Goal: Task Accomplishment & Management: Use online tool/utility

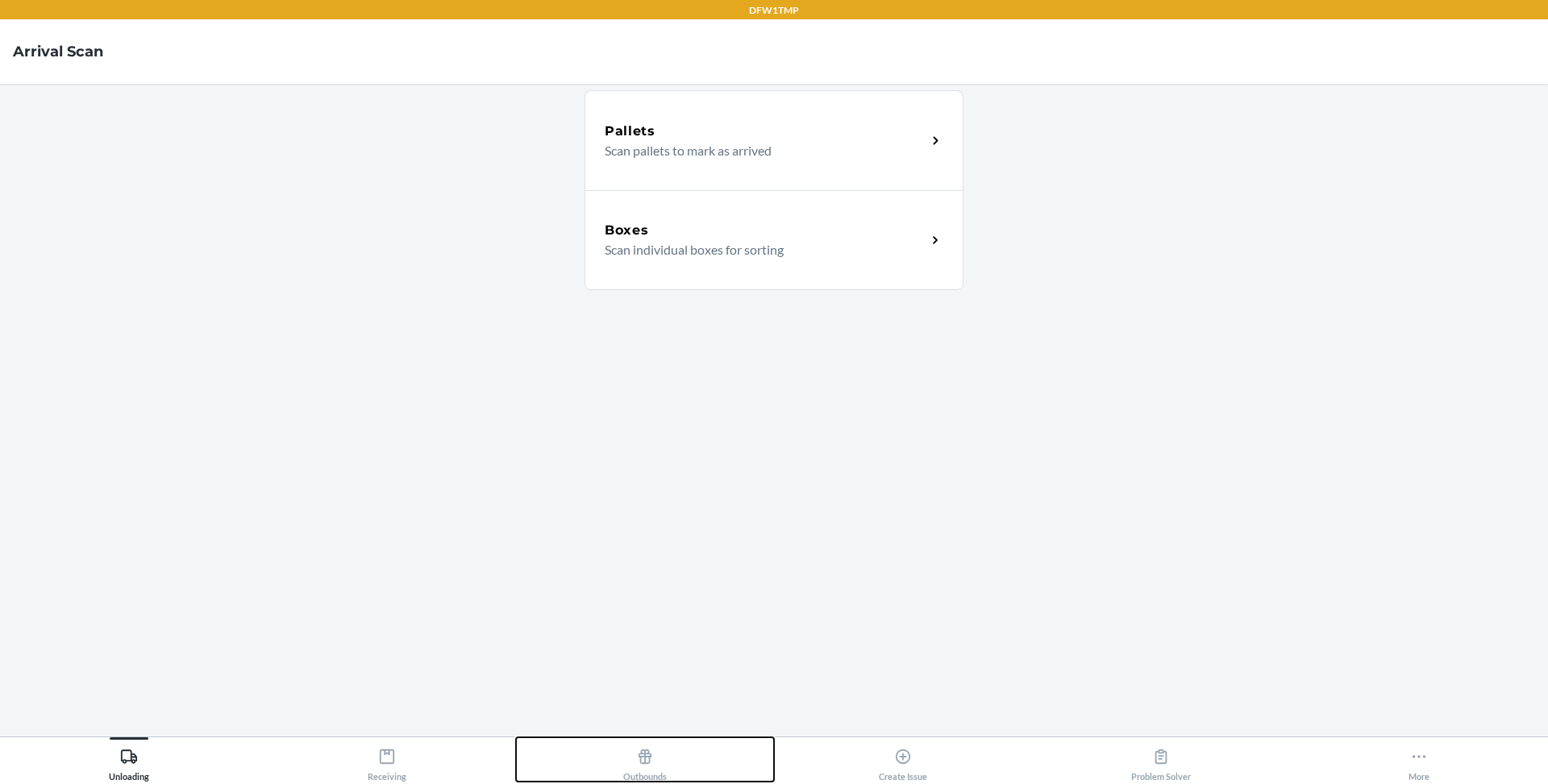
click at [649, 763] on icon at bounding box center [645, 757] width 14 height 15
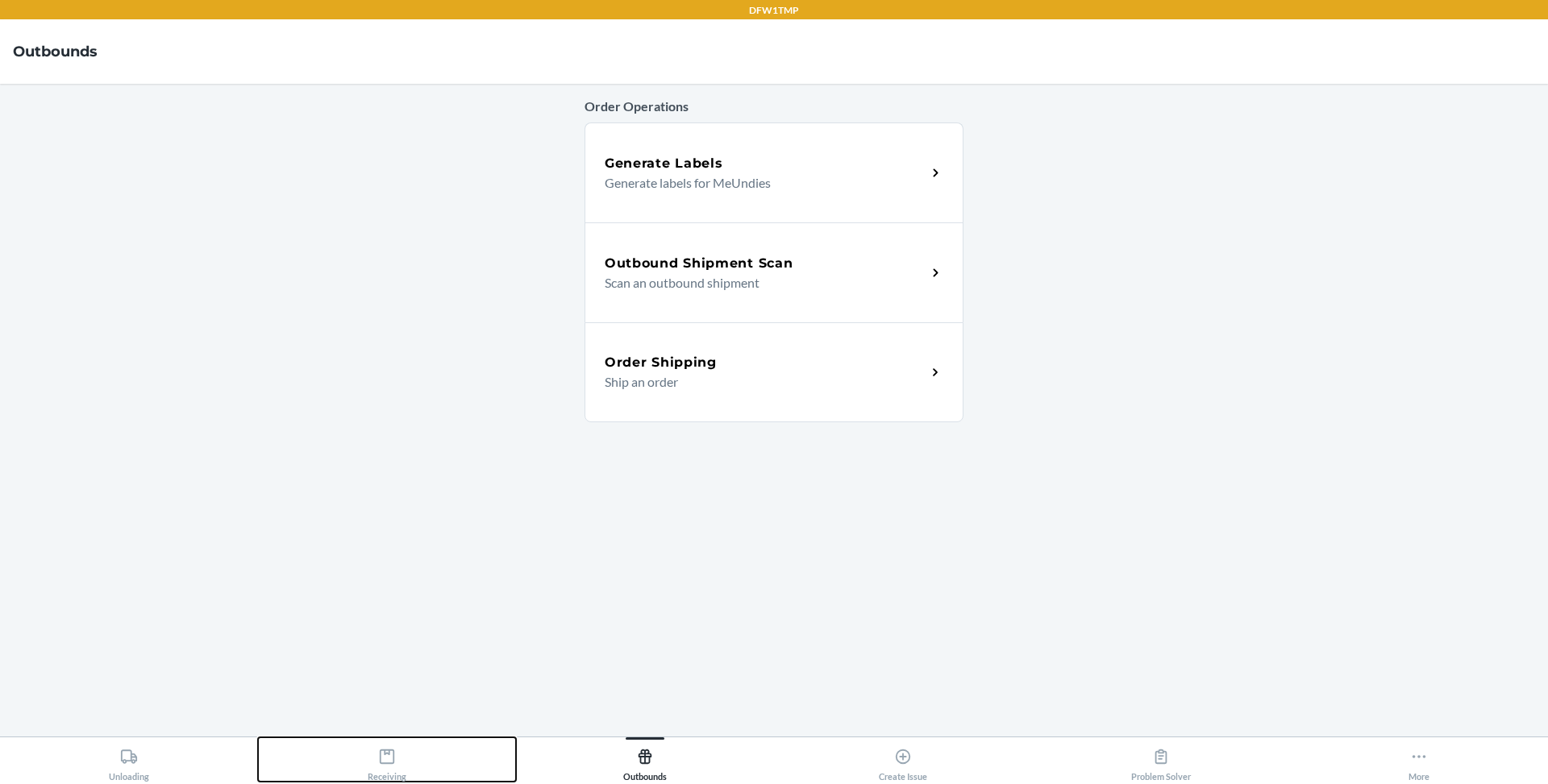
click at [407, 763] on button "Receiving" at bounding box center [387, 760] width 258 height 44
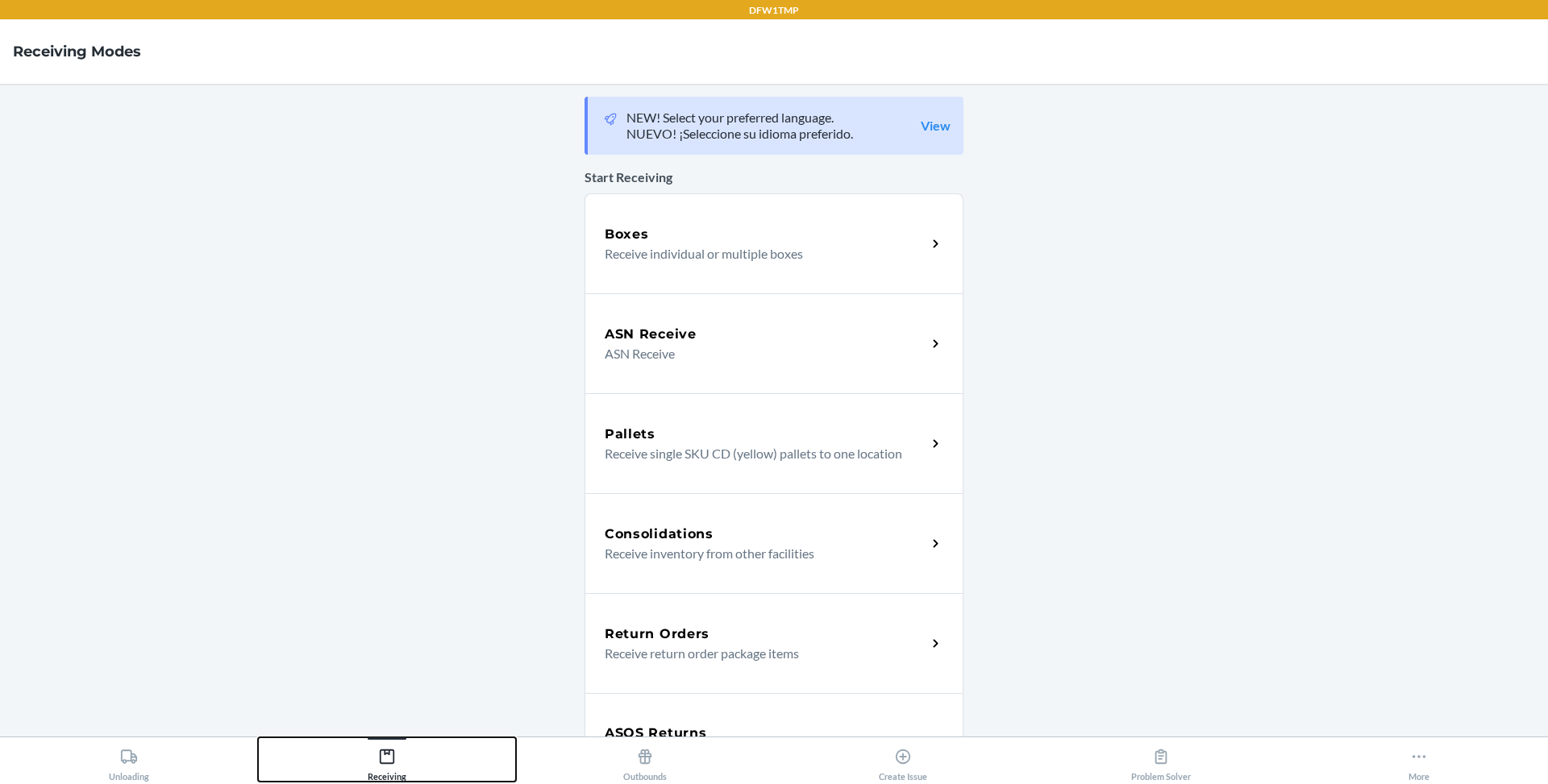
scroll to position [446, 0]
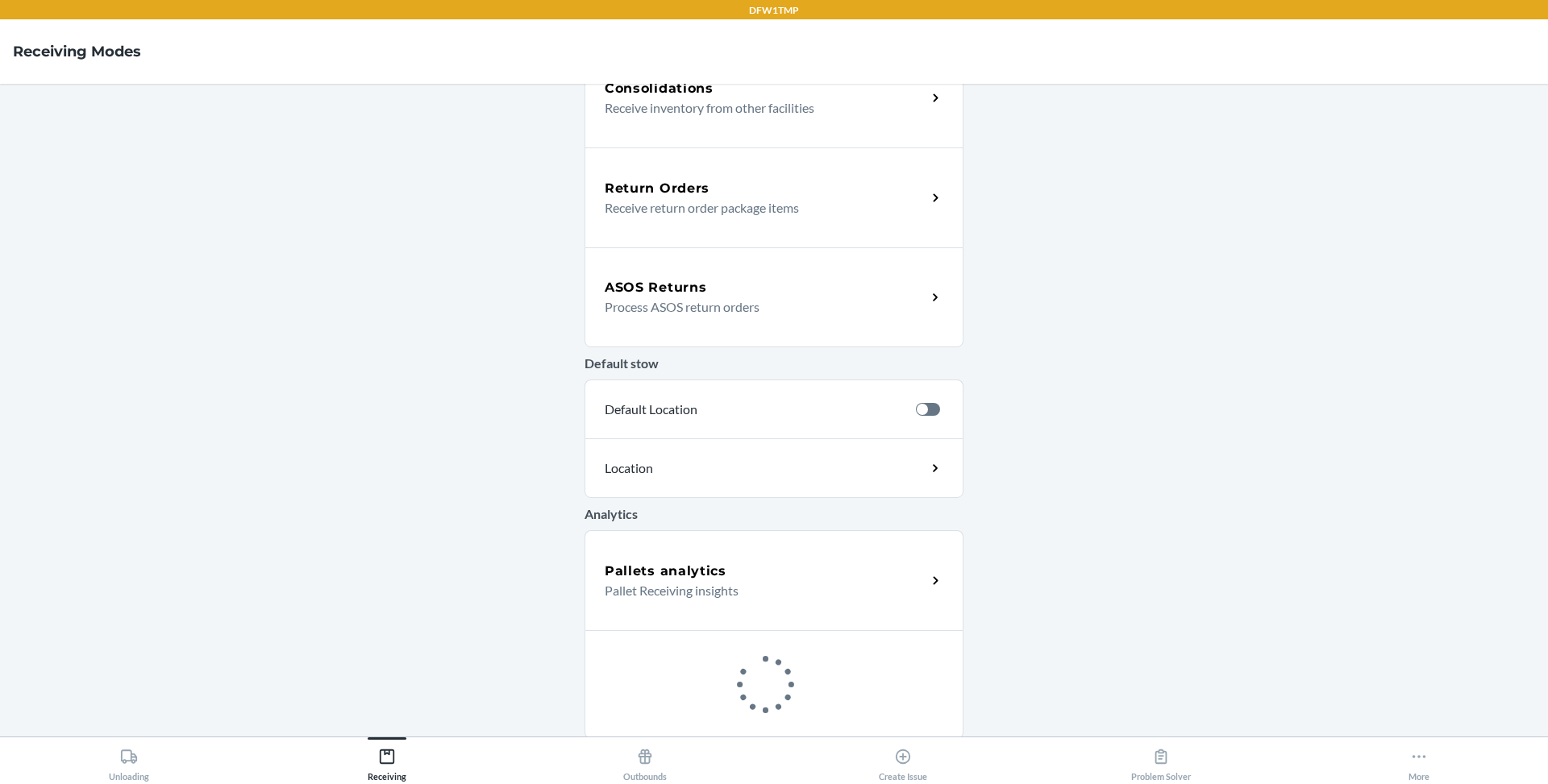
click at [821, 307] on p "Process ASOS return orders" at bounding box center [759, 307] width 309 height 19
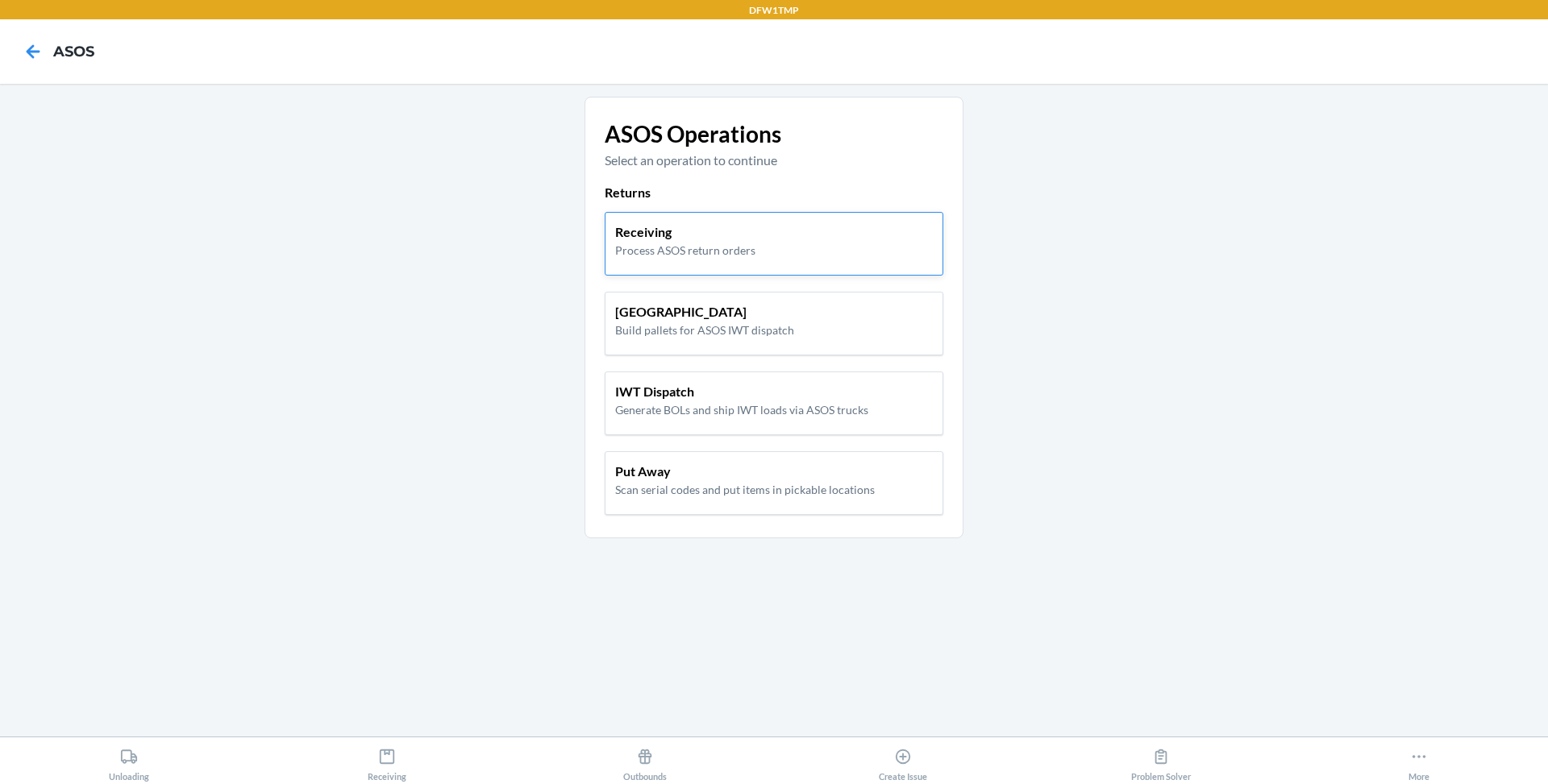
click at [740, 239] on p "Receiving" at bounding box center [685, 232] width 140 height 19
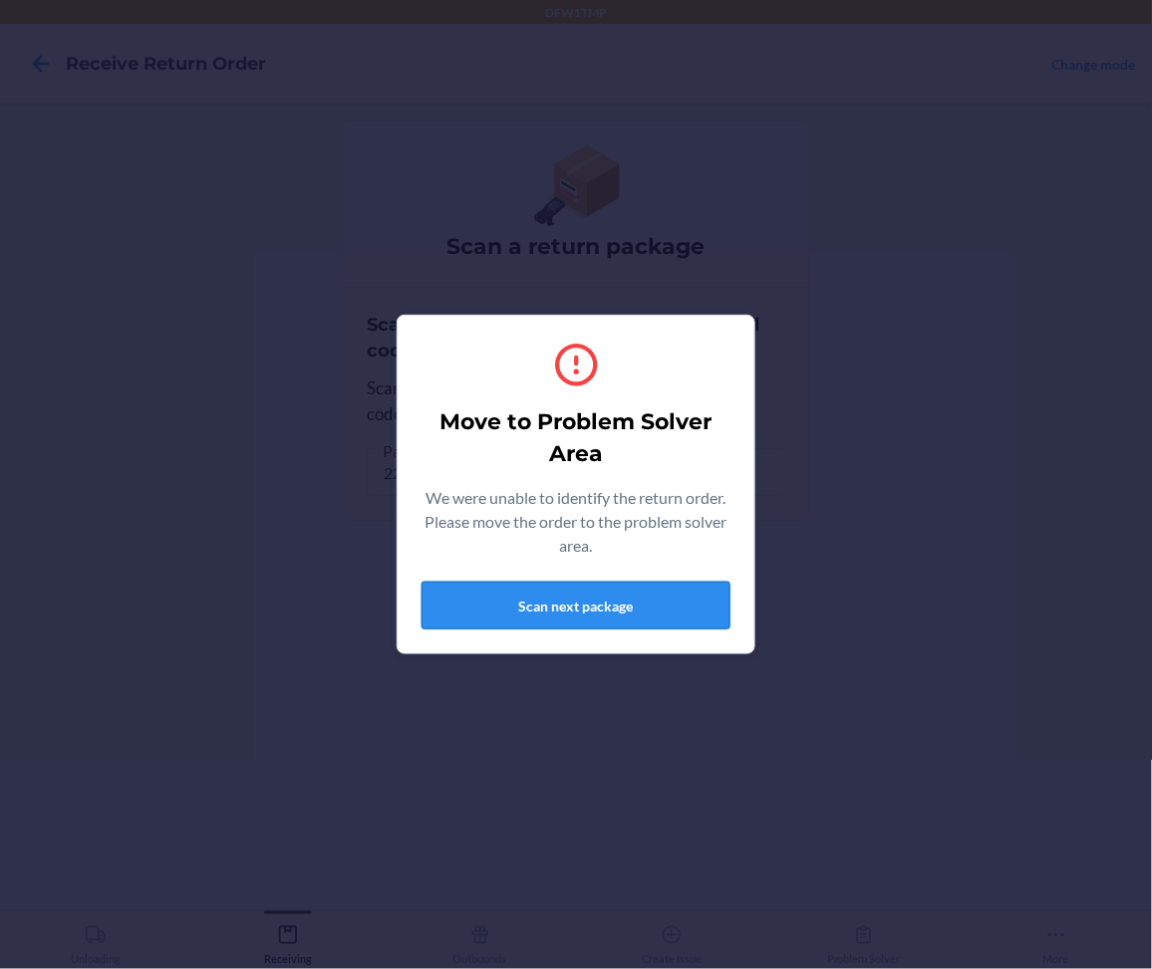
click at [617, 597] on button "Scan next package" at bounding box center [575, 606] width 309 height 48
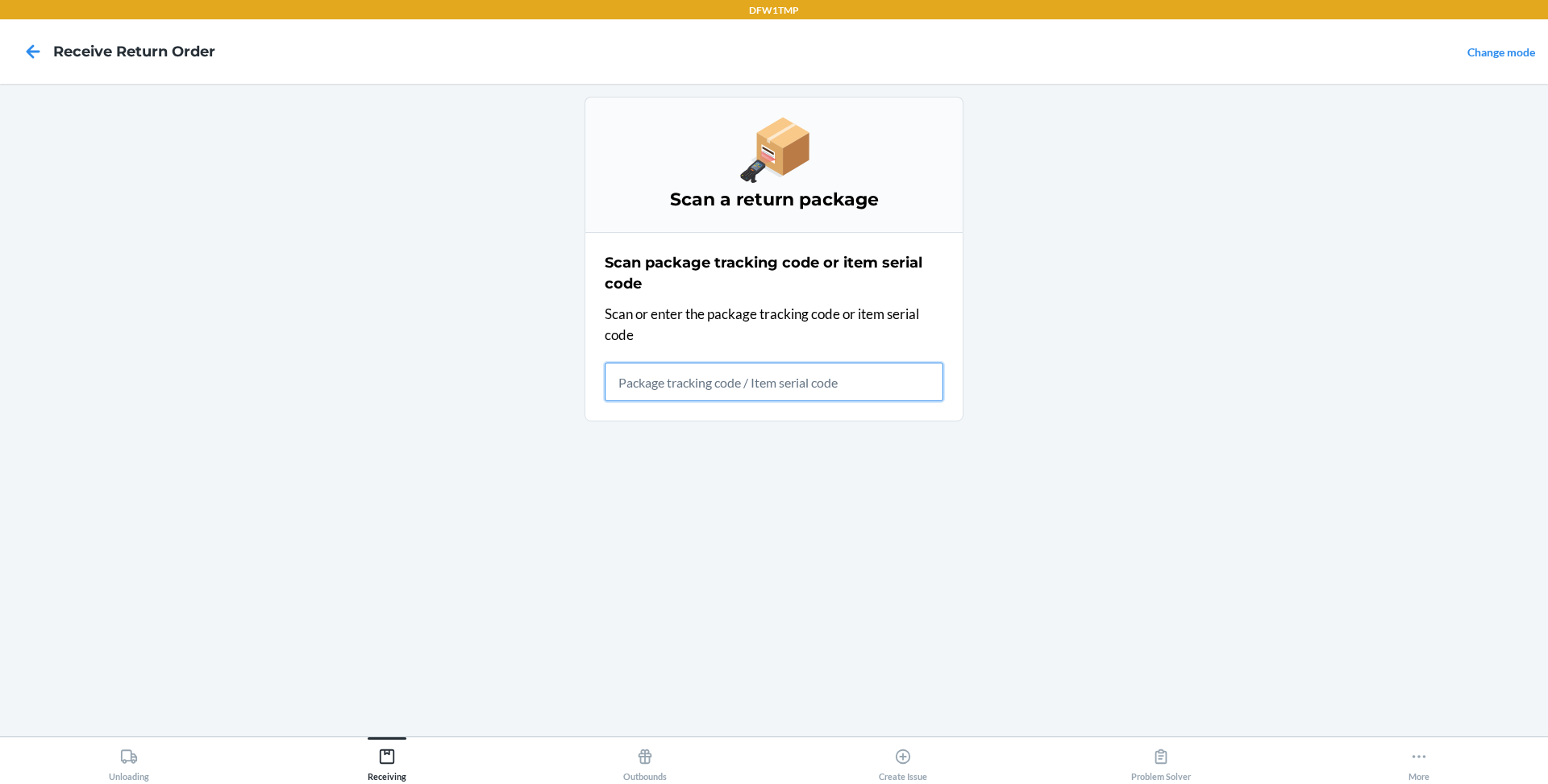
click at [716, 371] on input "text" at bounding box center [774, 382] width 338 height 39
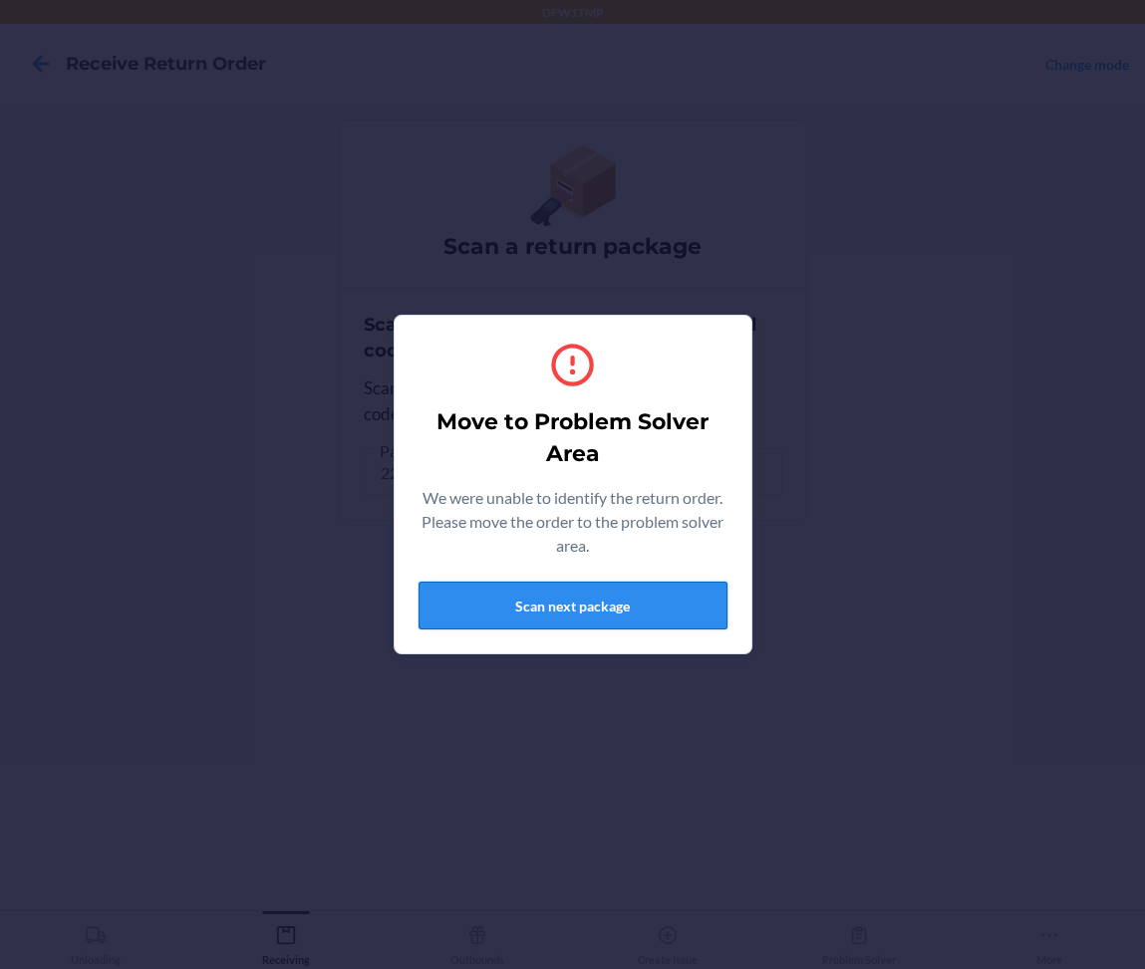
click at [636, 610] on button "Scan next package" at bounding box center [572, 606] width 309 height 48
click at [601, 603] on button "Scan next package" at bounding box center [572, 606] width 309 height 48
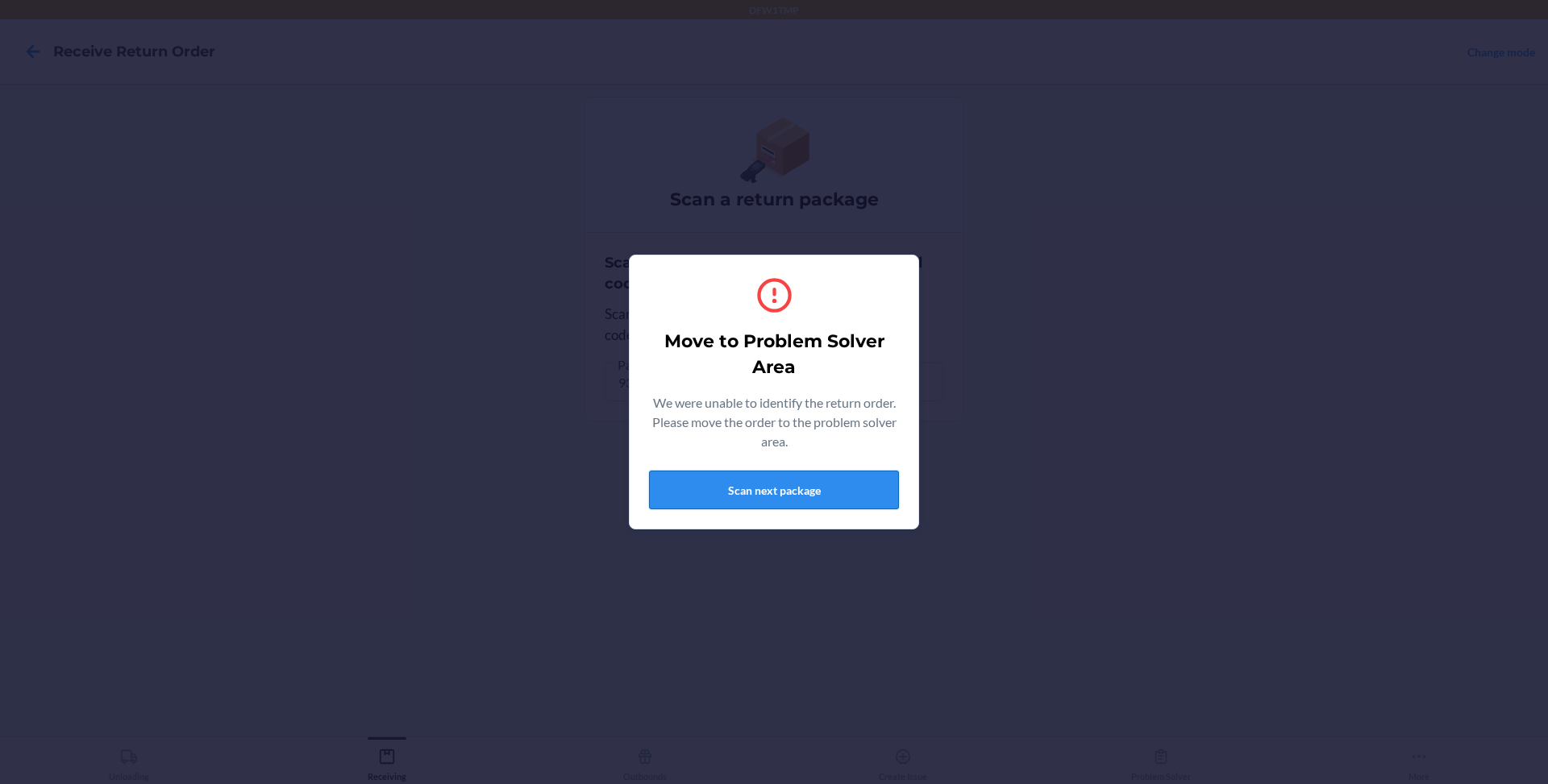
click at [727, 490] on button "Scan next package" at bounding box center [774, 490] width 250 height 39
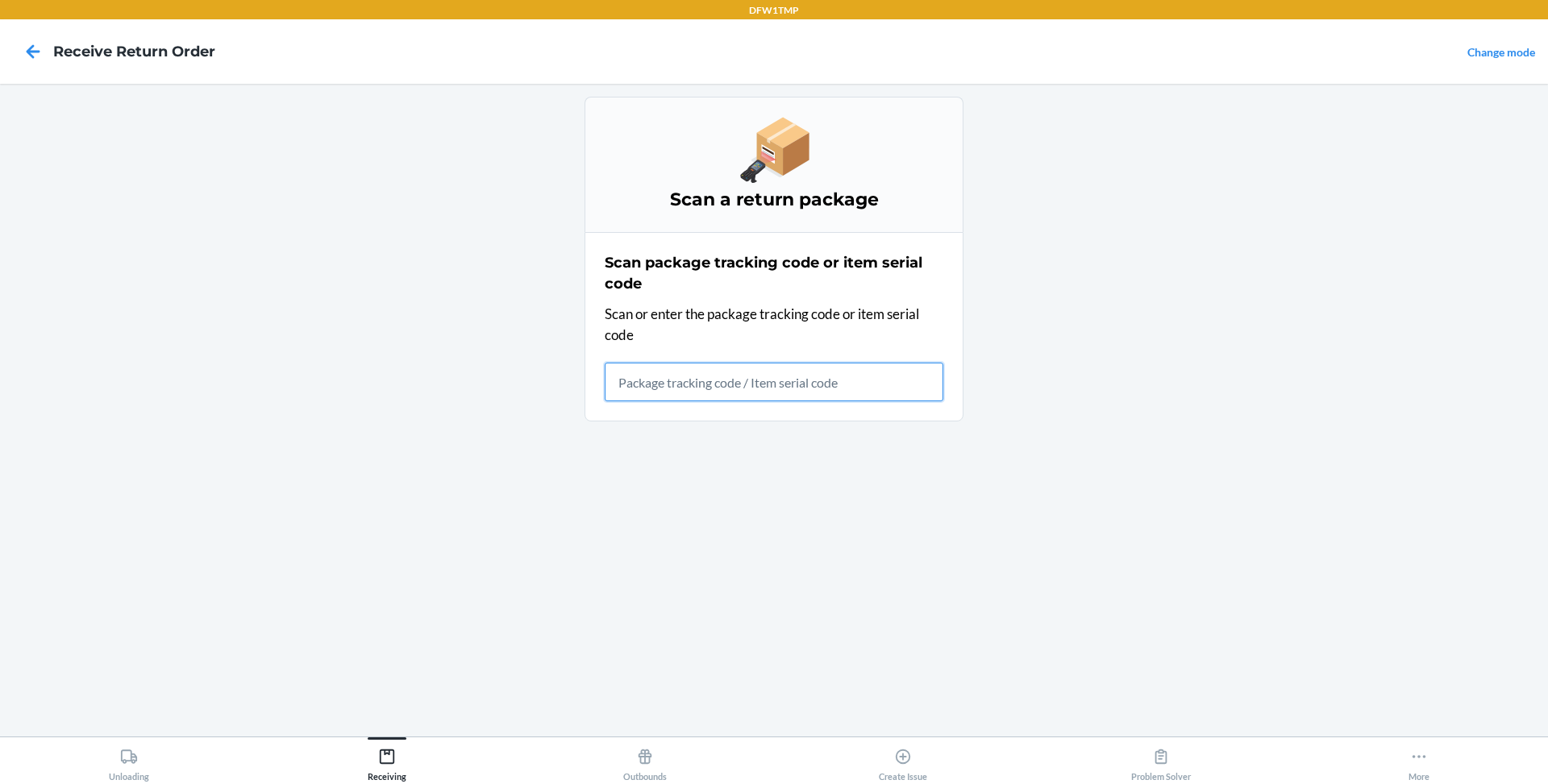
click at [689, 389] on input "text" at bounding box center [774, 382] width 338 height 39
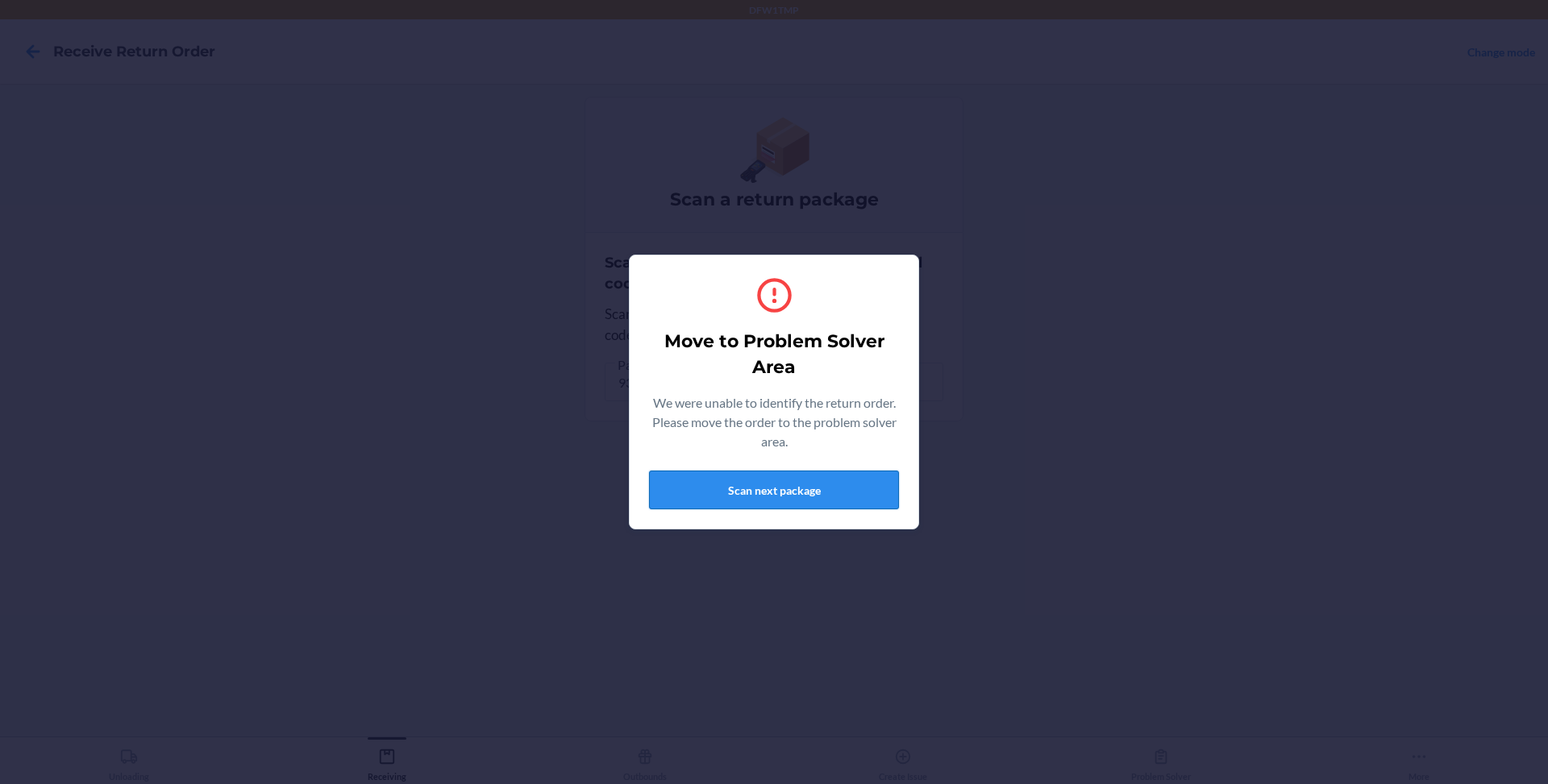
click at [707, 506] on button "Scan next package" at bounding box center [774, 490] width 250 height 39
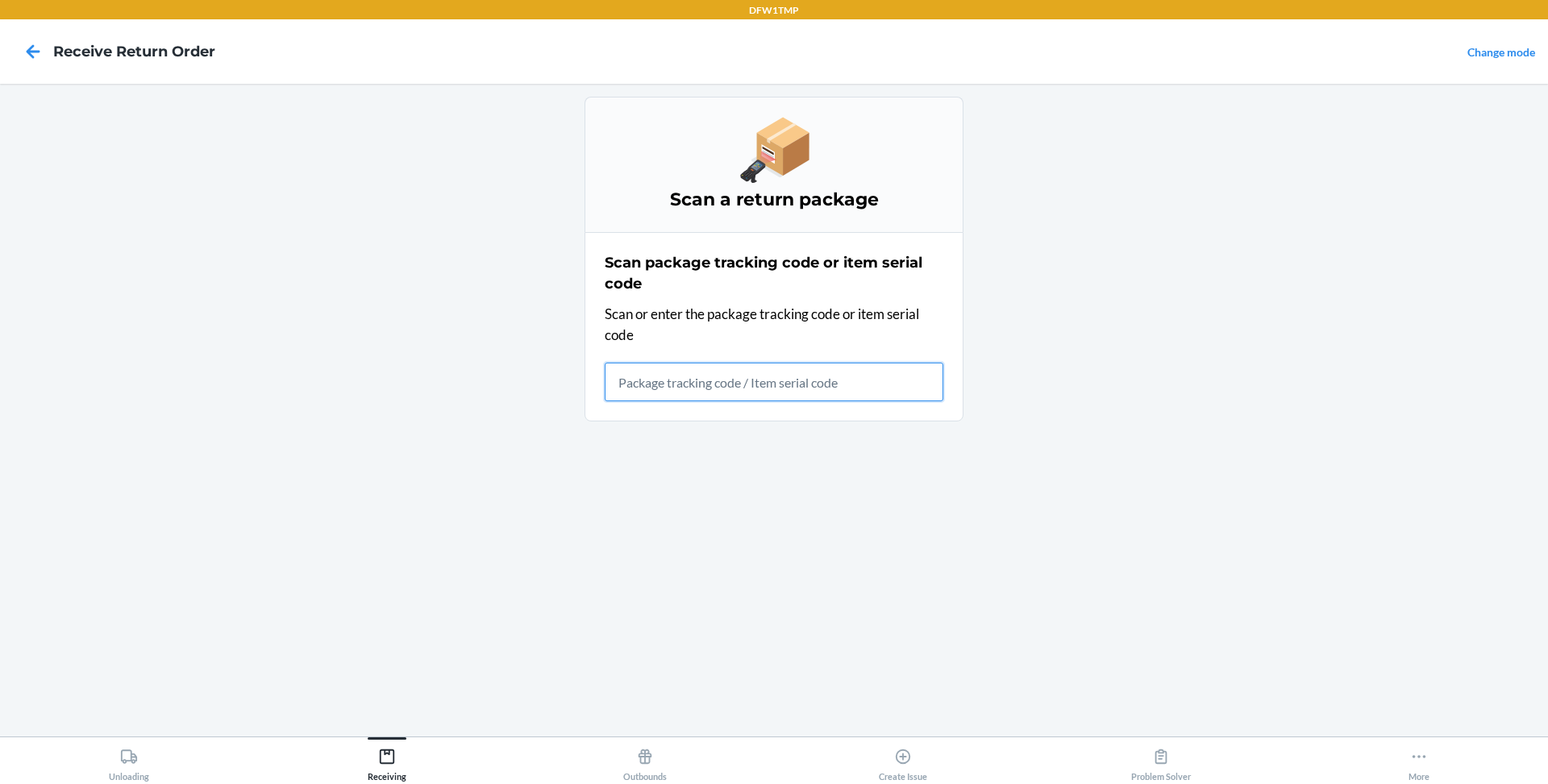
click at [700, 371] on input "text" at bounding box center [774, 382] width 338 height 39
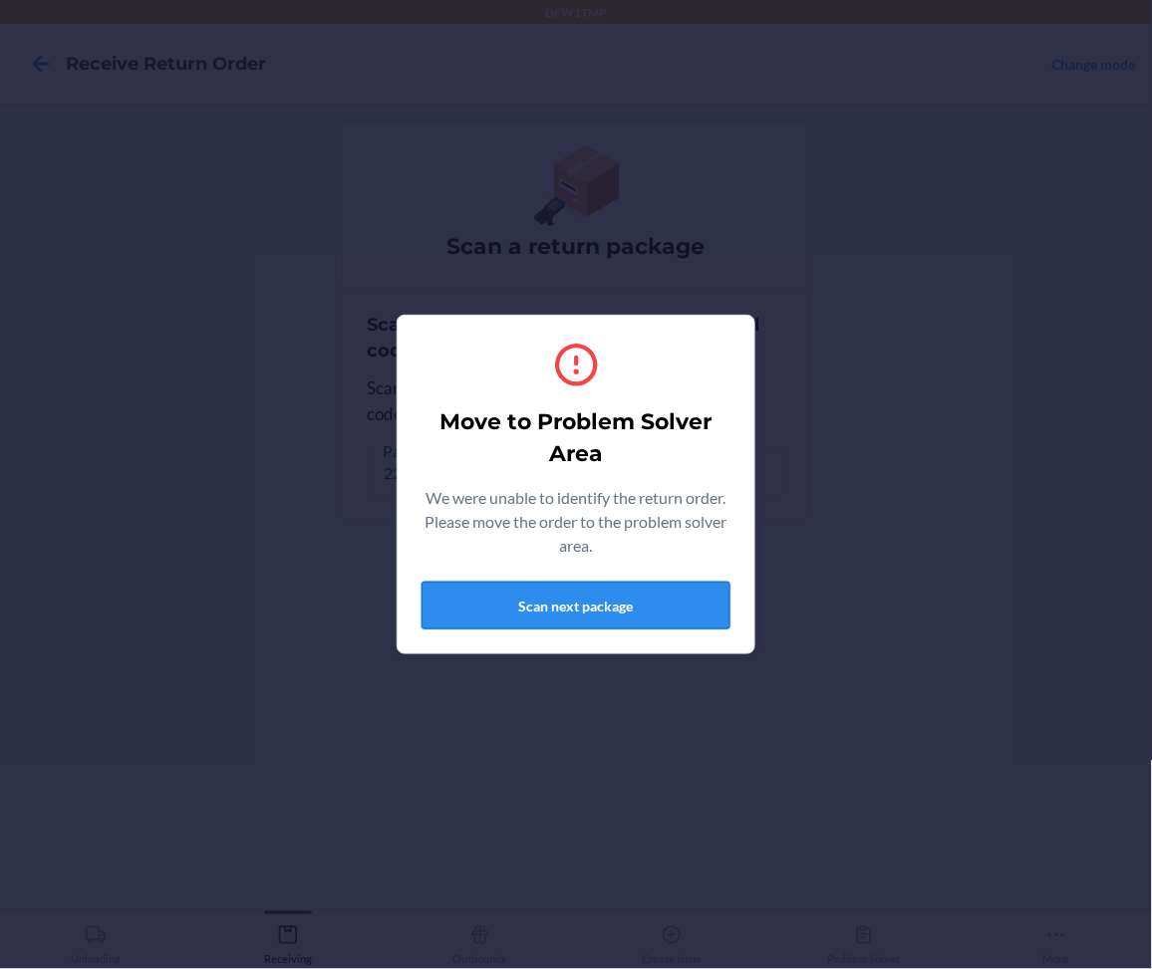
click at [667, 603] on button "Scan next package" at bounding box center [575, 606] width 309 height 48
